Goal: Obtain resource: Obtain resource

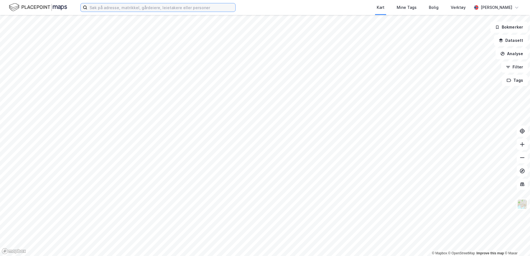
click at [104, 8] on input at bounding box center [161, 7] width 148 height 8
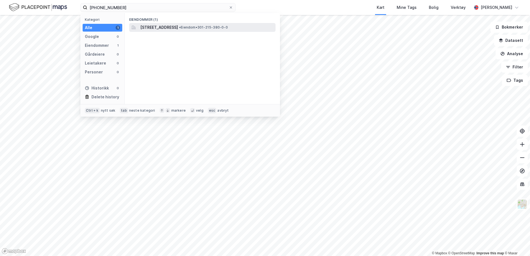
click at [162, 27] on span "[STREET_ADDRESS]" at bounding box center [159, 27] width 38 height 7
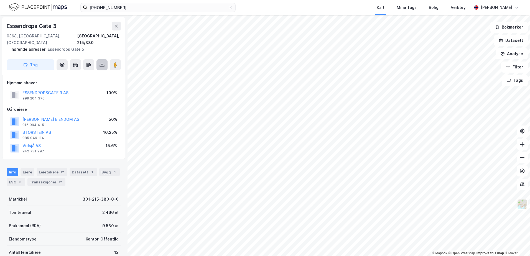
click at [100, 62] on icon at bounding box center [102, 65] width 6 height 6
click at [79, 74] on div "Last ned grunnbok" at bounding box center [75, 76] width 32 height 4
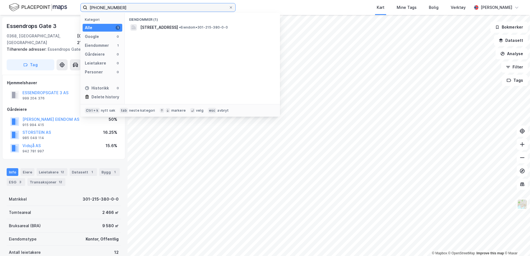
click at [127, 9] on input "[PHONE_NUMBER]" at bounding box center [157, 7] width 141 height 8
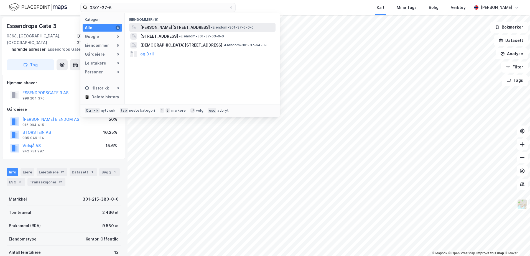
click at [171, 28] on span "[PERSON_NAME][STREET_ADDRESS]" at bounding box center [175, 27] width 70 height 7
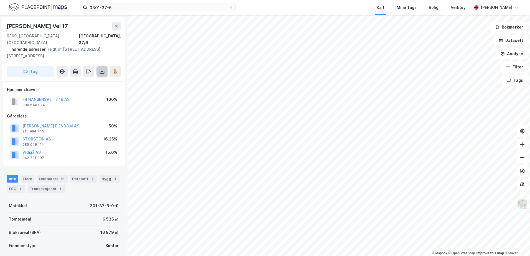
click at [100, 69] on icon at bounding box center [102, 72] width 6 height 6
click at [84, 80] on div "Last ned grunnbok" at bounding box center [75, 82] width 32 height 4
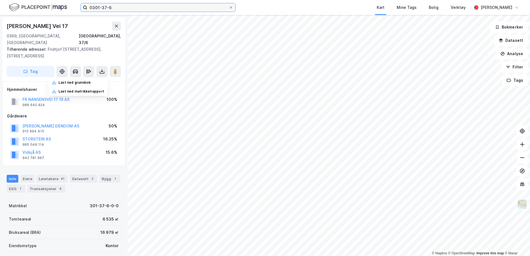
click at [117, 11] on input "0301-37-6" at bounding box center [157, 7] width 141 height 8
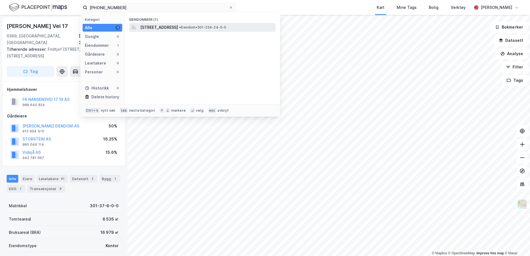
click at [178, 28] on span "[STREET_ADDRESS]" at bounding box center [159, 27] width 38 height 7
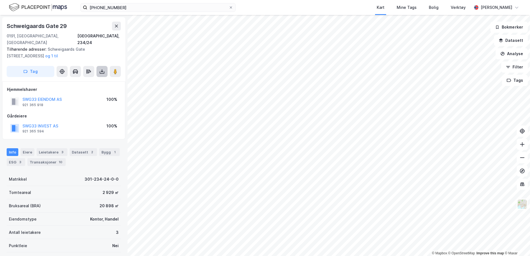
click at [102, 71] on icon at bounding box center [102, 71] width 2 height 1
click at [90, 80] on div "Last ned grunnbok" at bounding box center [75, 82] width 32 height 4
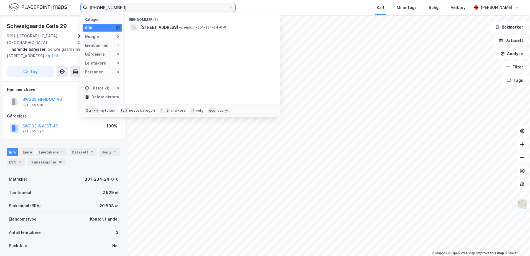
drag, startPoint x: 118, startPoint y: 7, endPoint x: 108, endPoint y: 9, distance: 10.4
click at [108, 9] on input "[PHONE_NUMBER]" at bounding box center [157, 7] width 141 height 8
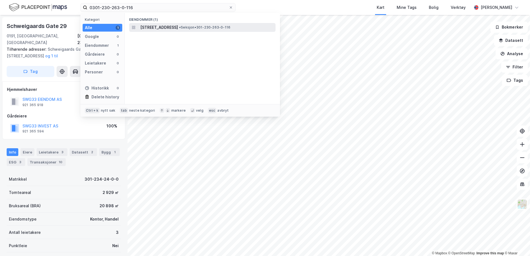
click at [174, 27] on span "[STREET_ADDRESS]" at bounding box center [159, 27] width 38 height 7
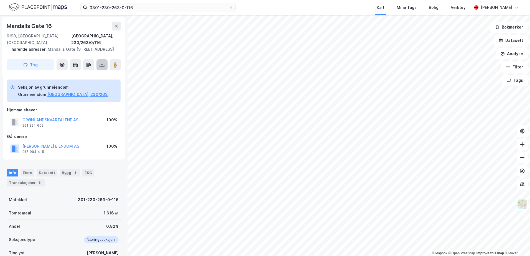
click at [104, 64] on icon at bounding box center [102, 65] width 6 height 6
click at [78, 76] on div "Last ned grunnbok" at bounding box center [75, 76] width 32 height 4
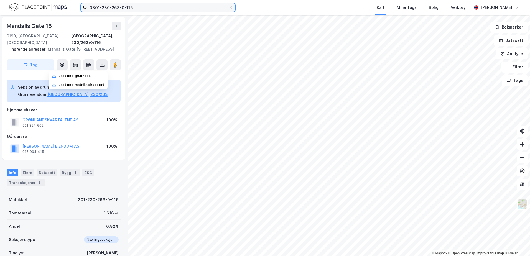
click at [137, 4] on input "0301-230-263-0-116" at bounding box center [157, 7] width 141 height 8
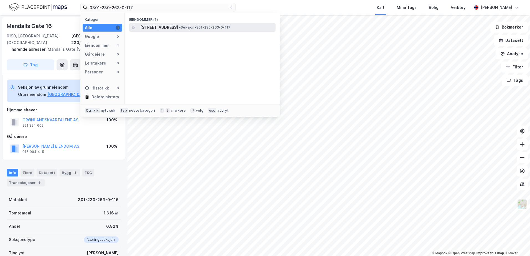
click at [166, 25] on span "[STREET_ADDRESS]" at bounding box center [159, 27] width 38 height 7
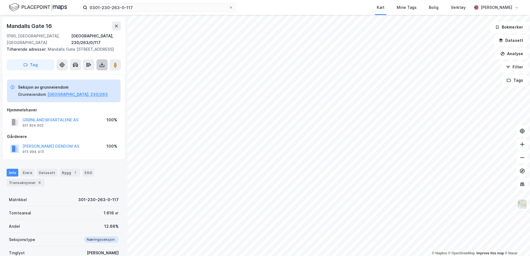
click at [102, 65] on icon at bounding box center [102, 65] width 6 height 6
click at [82, 75] on div "Last ned grunnbok" at bounding box center [75, 76] width 32 height 4
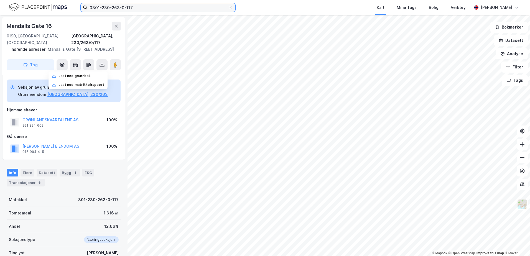
click at [140, 7] on input "0301-230-263-0-117" at bounding box center [157, 7] width 141 height 8
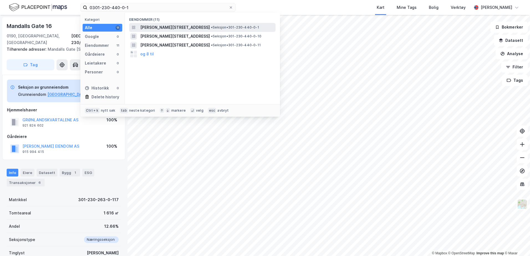
click at [200, 24] on span "[PERSON_NAME][STREET_ADDRESS]" at bounding box center [175, 27] width 70 height 7
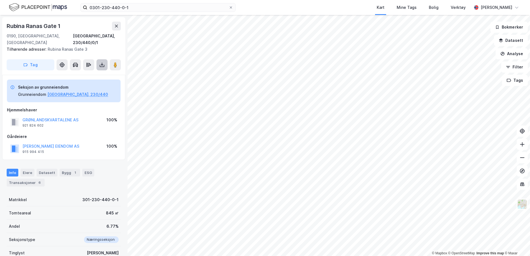
click at [99, 59] on button at bounding box center [102, 64] width 11 height 11
click at [88, 74] on div "Last ned grunnbok" at bounding box center [75, 76] width 32 height 4
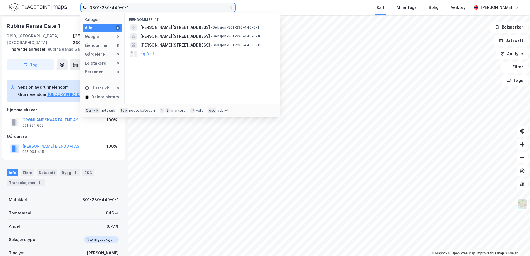
click at [157, 9] on input "0301-230-440-0-1" at bounding box center [157, 7] width 141 height 8
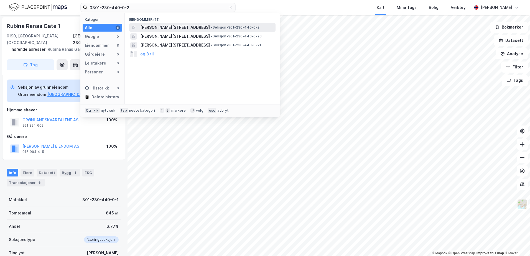
click at [204, 27] on span "[PERSON_NAME][STREET_ADDRESS]" at bounding box center [175, 27] width 70 height 7
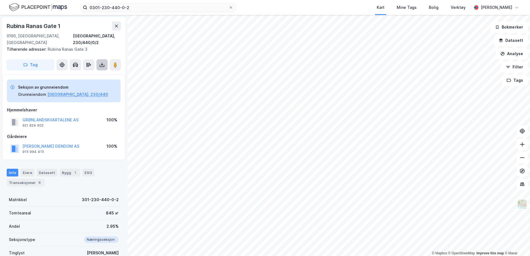
click at [100, 62] on icon at bounding box center [102, 65] width 6 height 6
click at [85, 74] on div "Last ned grunnbok" at bounding box center [75, 76] width 32 height 4
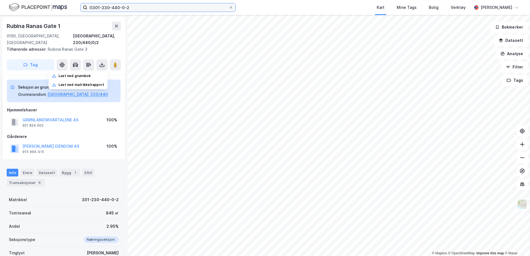
click at [144, 8] on input "0301-230-440-0-2" at bounding box center [157, 7] width 141 height 8
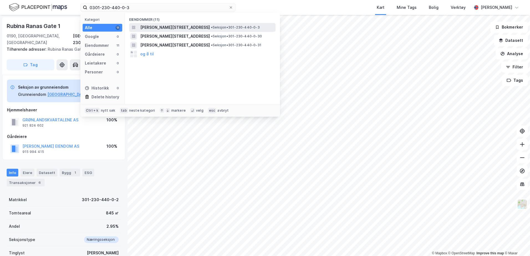
click at [184, 26] on span "[PERSON_NAME][STREET_ADDRESS]" at bounding box center [175, 27] width 70 height 7
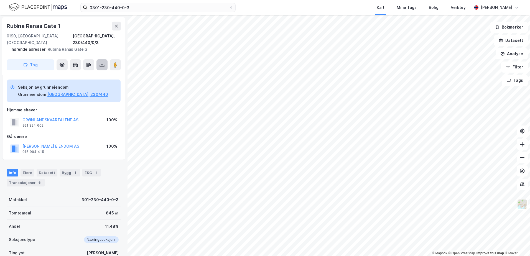
click at [102, 64] on icon at bounding box center [102, 64] width 2 height 1
click at [89, 74] on div "Last ned grunnbok" at bounding box center [75, 76] width 32 height 4
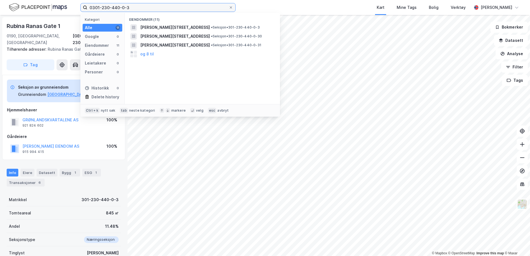
click at [145, 8] on input "0301-230-440-0-3" at bounding box center [157, 7] width 141 height 8
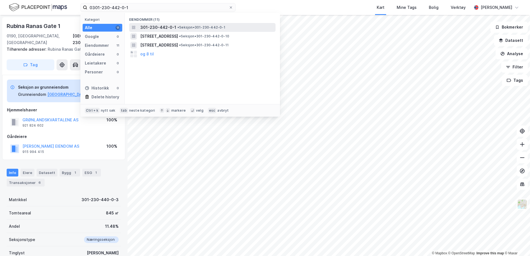
click at [168, 27] on span "301-230-442-0-1" at bounding box center [158, 27] width 36 height 7
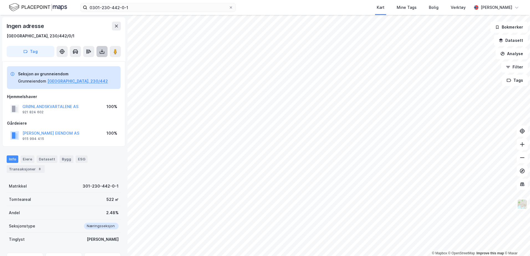
click at [103, 49] on icon at bounding box center [102, 52] width 6 height 6
click at [85, 63] on div "Last ned grunnbok" at bounding box center [75, 62] width 32 height 4
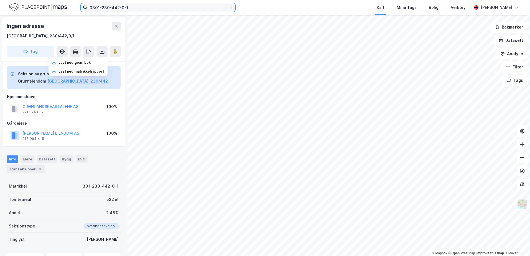
click at [144, 9] on input "0301-230-442-0-1" at bounding box center [157, 7] width 141 height 8
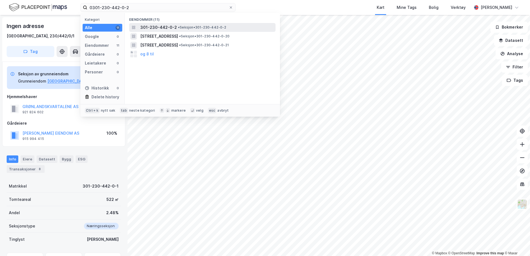
click at [170, 27] on span "301-230-442-0-2" at bounding box center [158, 27] width 37 height 7
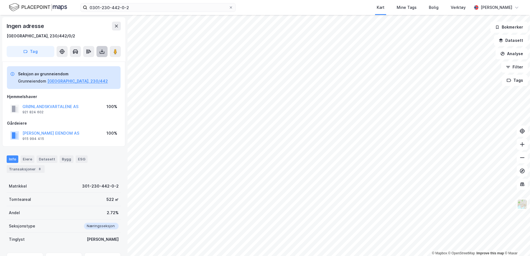
click at [103, 51] on icon at bounding box center [102, 51] width 2 height 1
click at [86, 64] on div "Last ned grunnbok" at bounding box center [75, 62] width 32 height 4
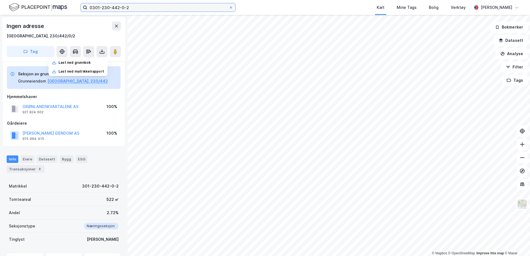
click at [131, 9] on input "0301-230-442-0-2" at bounding box center [157, 7] width 141 height 8
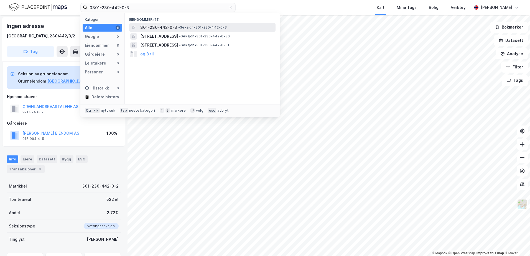
click at [186, 27] on span "• Seksjon • 301-230-442-0-3" at bounding box center [202, 27] width 49 height 4
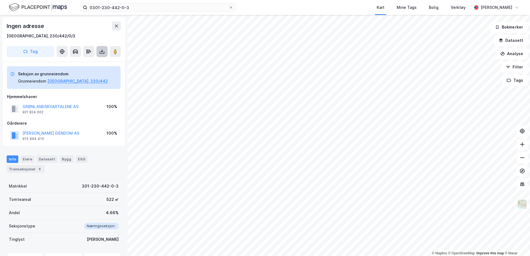
drag, startPoint x: 100, startPoint y: 50, endPoint x: 99, endPoint y: 55, distance: 5.4
click at [101, 50] on icon at bounding box center [102, 52] width 6 height 6
click at [84, 64] on div "Last ned grunnbok" at bounding box center [75, 62] width 32 height 4
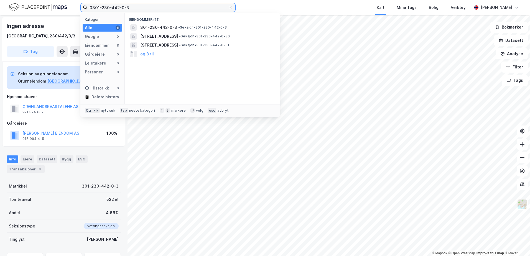
drag, startPoint x: 141, startPoint y: 7, endPoint x: 139, endPoint y: 10, distance: 3.2
click at [141, 7] on input "0301-230-442-0-3" at bounding box center [157, 7] width 141 height 8
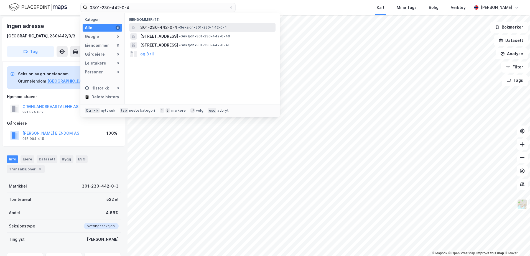
click at [182, 26] on span "• Seksjon • 301-230-442-0-4" at bounding box center [202, 27] width 49 height 4
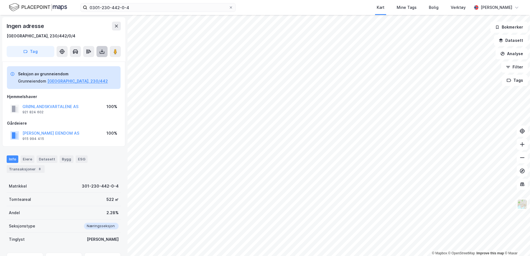
click at [101, 53] on icon at bounding box center [102, 52] width 6 height 6
click at [88, 61] on div "Last ned grunnbok" at bounding box center [75, 62] width 32 height 4
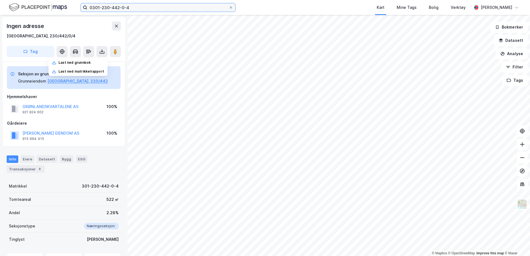
click at [131, 9] on input "0301-230-442-0-4" at bounding box center [157, 7] width 141 height 8
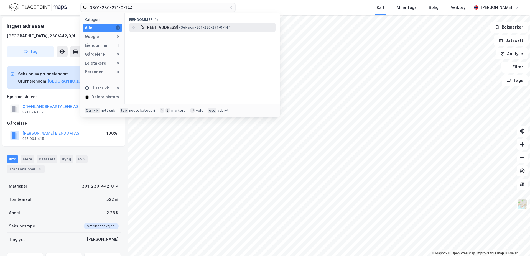
click at [178, 27] on span "[STREET_ADDRESS]" at bounding box center [159, 27] width 38 height 7
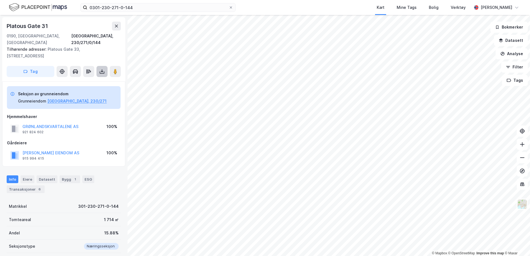
click at [101, 68] on button at bounding box center [102, 71] width 11 height 11
click at [80, 80] on div "Last ned grunnbok" at bounding box center [75, 82] width 32 height 4
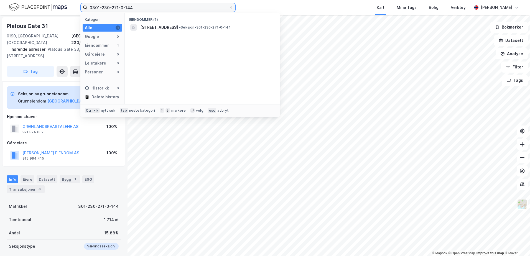
drag, startPoint x: 134, startPoint y: 7, endPoint x: 112, endPoint y: 7, distance: 21.6
click at [112, 7] on input "0301-230-271-0-144" at bounding box center [157, 7] width 141 height 8
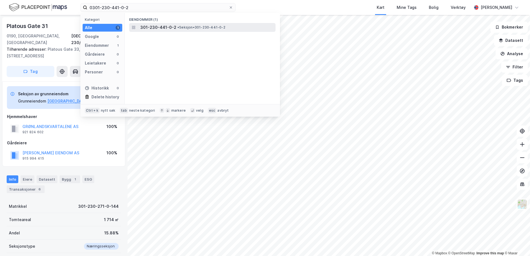
click at [186, 28] on span "• Seksjon • 301-230-441-0-2" at bounding box center [202, 27] width 48 height 4
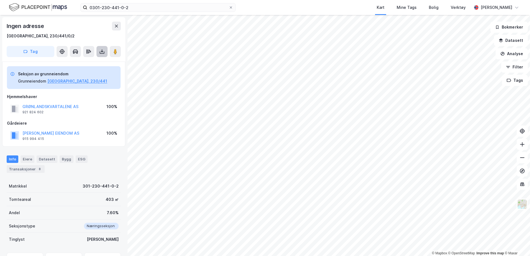
click at [102, 53] on icon at bounding box center [102, 52] width 6 height 6
click at [79, 62] on div "Last ned grunnbok" at bounding box center [75, 62] width 32 height 4
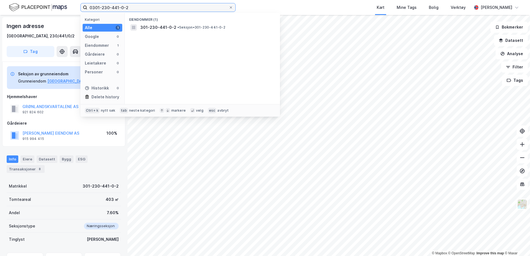
drag, startPoint x: 130, startPoint y: 9, endPoint x: 114, endPoint y: 8, distance: 16.4
click at [114, 8] on input "0301-230-441-0-2" at bounding box center [157, 7] width 141 height 8
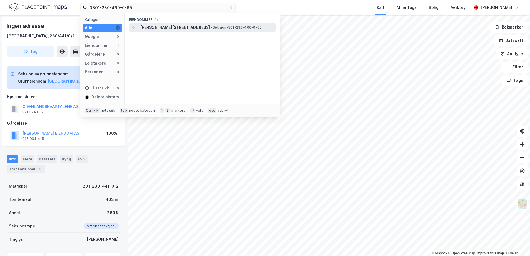
click at [180, 26] on span "[PERSON_NAME][STREET_ADDRESS]" at bounding box center [175, 27] width 70 height 7
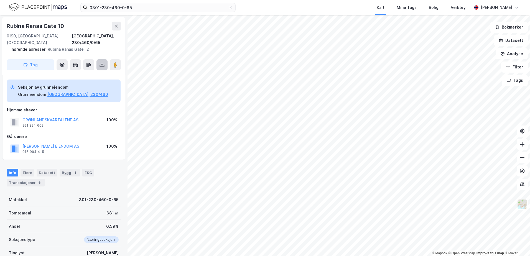
click at [99, 62] on icon at bounding box center [102, 65] width 6 height 6
click at [82, 74] on div "Last ned grunnbok" at bounding box center [75, 76] width 32 height 4
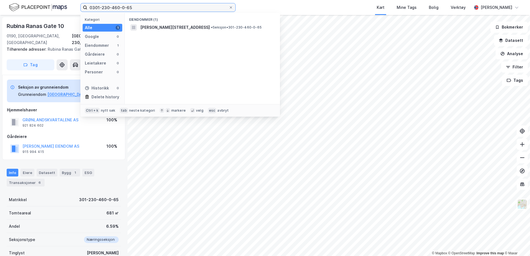
drag, startPoint x: 130, startPoint y: 7, endPoint x: 113, endPoint y: 7, distance: 17.2
click at [113, 7] on input "0301-230-460-0-65" at bounding box center [157, 7] width 141 height 8
click at [168, 29] on span "[STREET_ADDRESS]" at bounding box center [159, 27] width 38 height 7
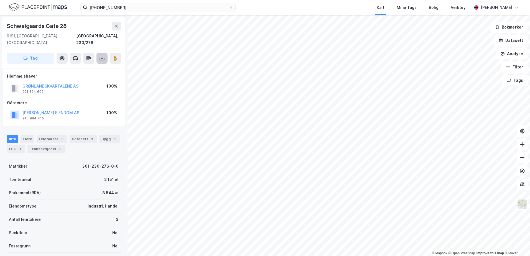
click at [102, 58] on icon at bounding box center [102, 58] width 2 height 1
click at [82, 67] on div "Last ned grunnbok" at bounding box center [75, 69] width 32 height 4
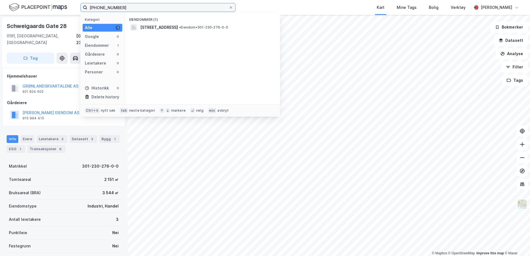
drag, startPoint x: 120, startPoint y: 8, endPoint x: 102, endPoint y: 8, distance: 18.3
click at [102, 8] on input "[PHONE_NUMBER]" at bounding box center [157, 7] width 141 height 8
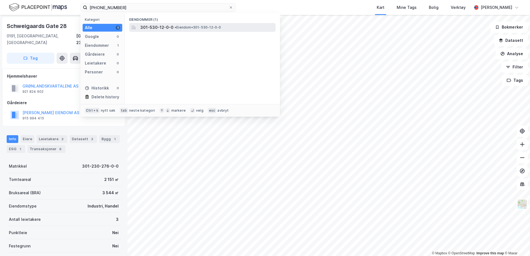
click at [161, 27] on span "301-530-12-0-0" at bounding box center [156, 27] width 33 height 7
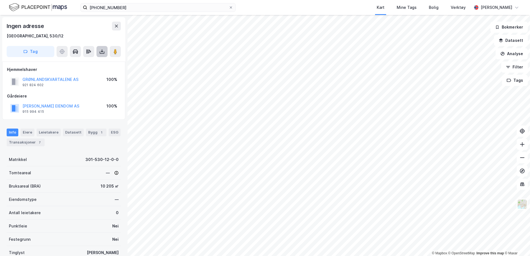
click at [100, 51] on icon at bounding box center [102, 52] width 6 height 6
click at [85, 61] on div "Last ned grunnbok" at bounding box center [75, 62] width 32 height 4
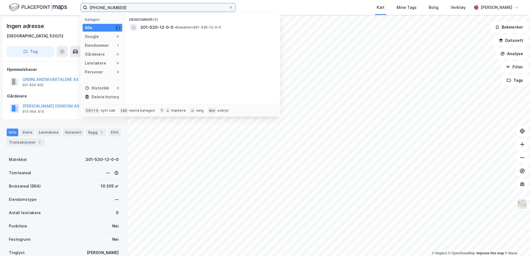
drag, startPoint x: 105, startPoint y: 7, endPoint x: 137, endPoint y: 9, distance: 32.2
click at [137, 9] on input "[PHONE_NUMBER]" at bounding box center [157, 7] width 141 height 8
type input "0301-515-2-0-2"
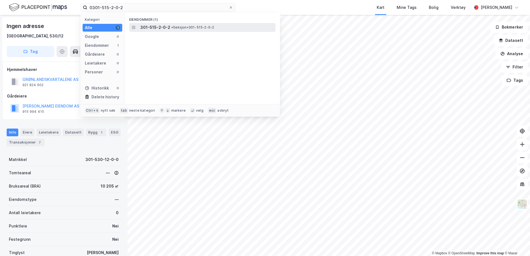
click at [167, 27] on span "301-515-2-0-2" at bounding box center [155, 27] width 30 height 7
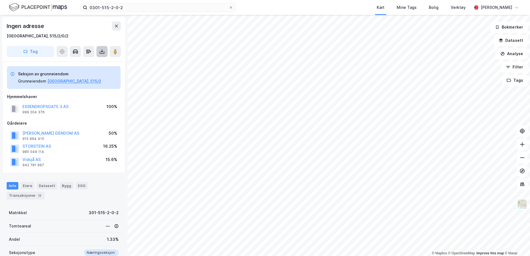
drag, startPoint x: 101, startPoint y: 48, endPoint x: 100, endPoint y: 53, distance: 4.5
click at [101, 49] on button at bounding box center [102, 51] width 11 height 11
click at [79, 63] on div "Last ned grunnbok" at bounding box center [75, 62] width 32 height 4
